Goal: Transaction & Acquisition: Purchase product/service

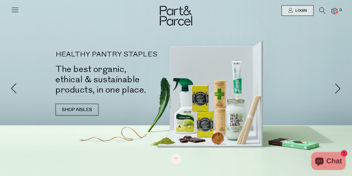
click at [14, 8] on icon at bounding box center [15, 10] width 8 height 8
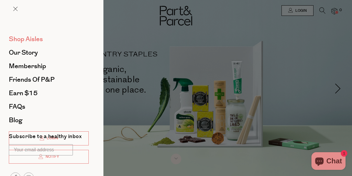
click at [32, 42] on span "Shop Aisles" at bounding box center [26, 38] width 34 height 9
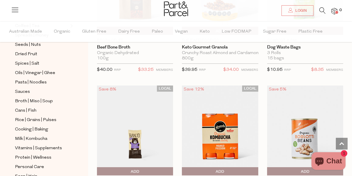
scroll to position [156, 0]
click at [23, 100] on span "Broth | Miso | Soup" at bounding box center [34, 101] width 38 height 7
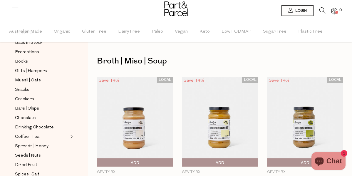
scroll to position [47, 0]
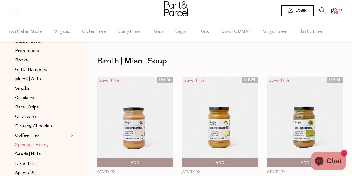
click at [29, 144] on span "Spreads | Honey" at bounding box center [31, 145] width 33 height 7
